Goal: Task Accomplishment & Management: Use online tool/utility

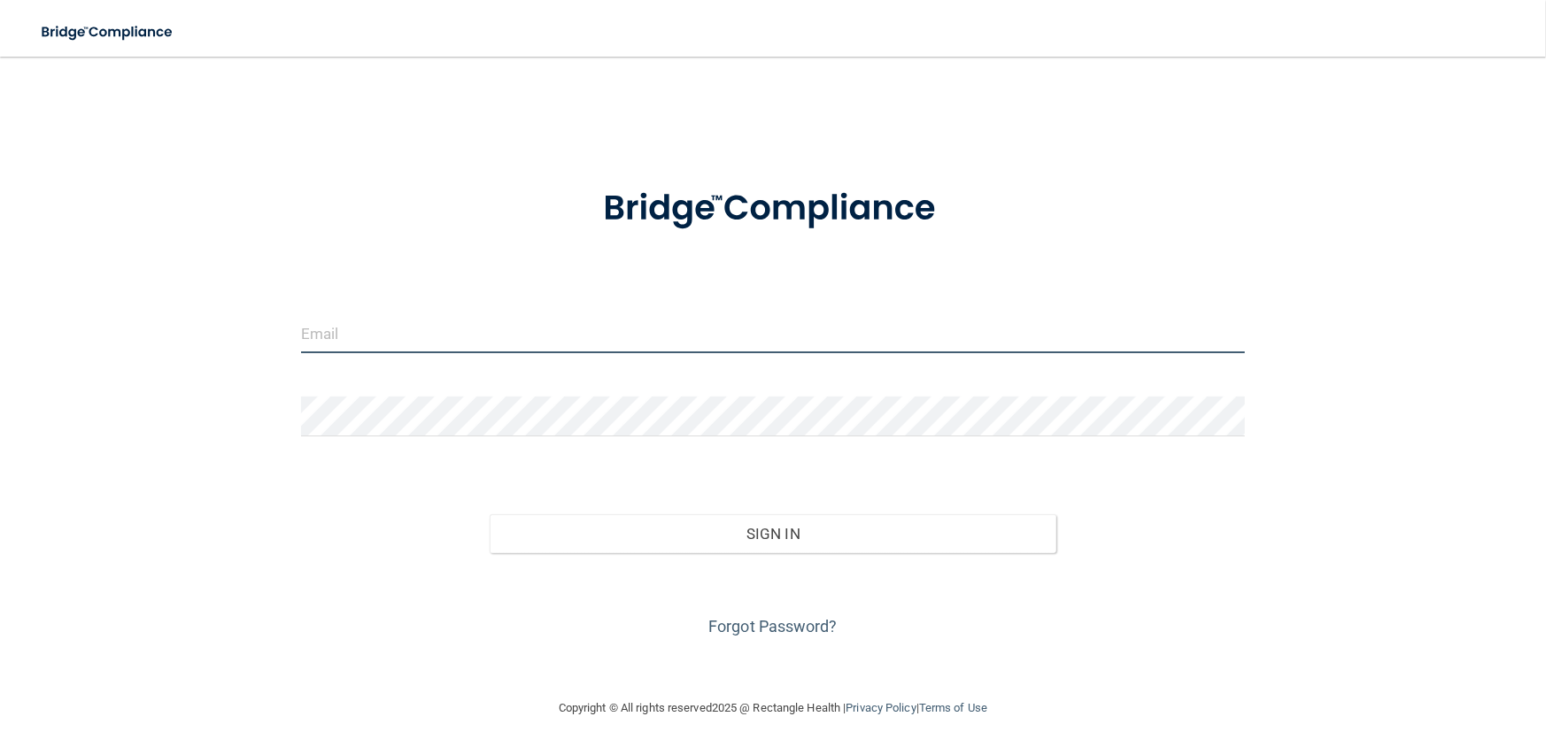
drag, startPoint x: 493, startPoint y: 339, endPoint x: 504, endPoint y: 329, distance: 14.4
click at [493, 339] on input "email" at bounding box center [773, 333] width 944 height 40
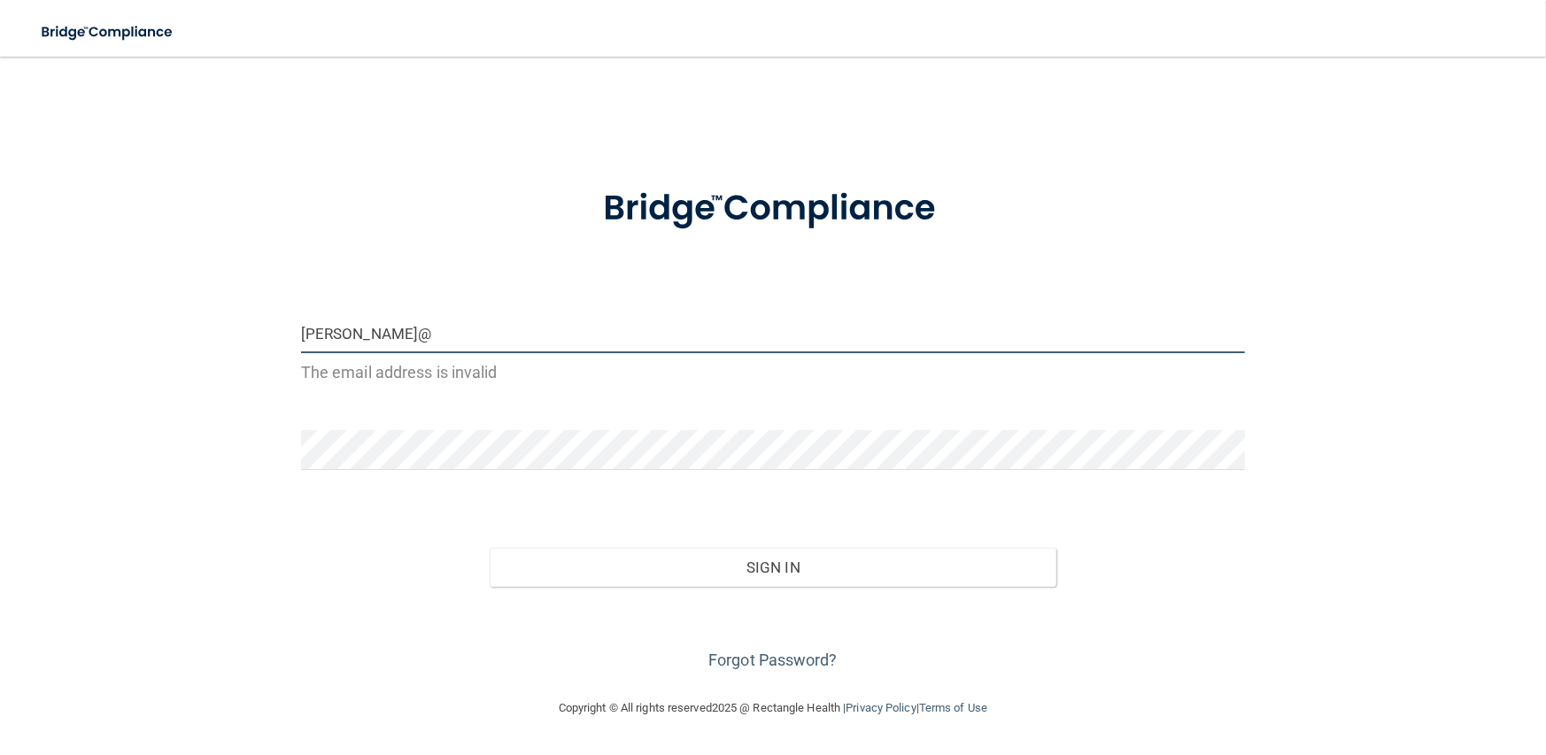
type input "Stuart@oss-ok.com"
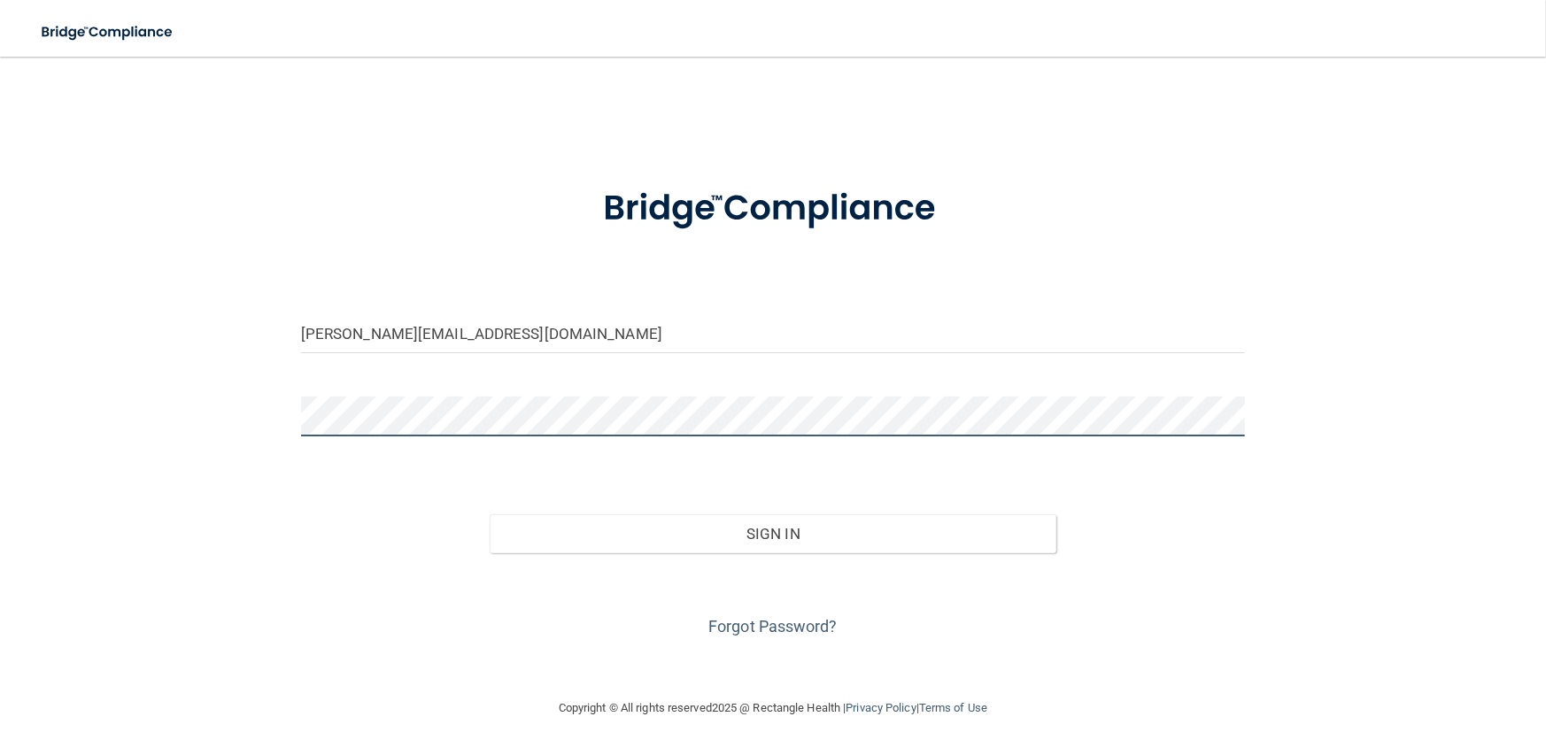
click at [490, 514] on button "Sign In" at bounding box center [773, 533] width 567 height 39
